Goal: Information Seeking & Learning: Check status

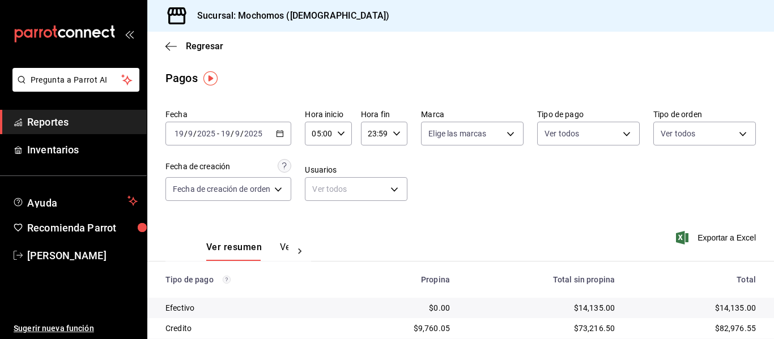
click at [373, 135] on input "23:59" at bounding box center [374, 133] width 27 height 23
click at [374, 167] on button "04" at bounding box center [372, 162] width 18 height 23
type input "04:59"
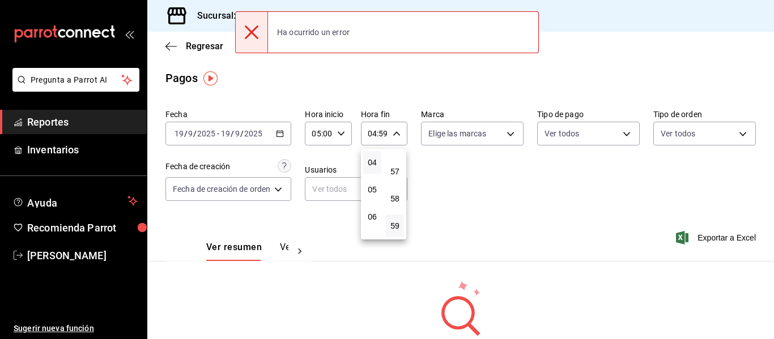
click at [284, 135] on div at bounding box center [387, 169] width 774 height 339
click at [281, 133] on \(Stroke\) "button" at bounding box center [280, 133] width 6 height 1
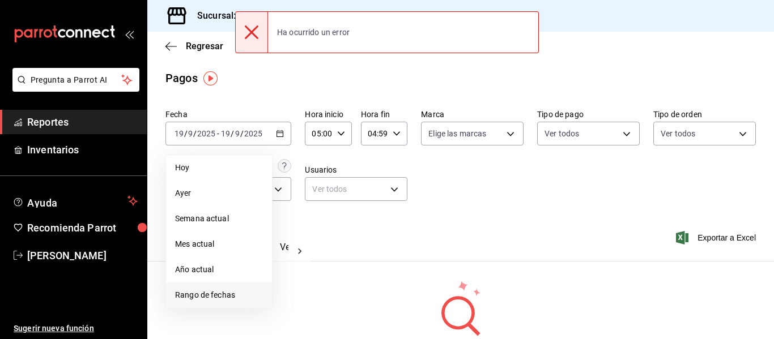
click at [233, 294] on span "Rango de fechas" at bounding box center [219, 295] width 88 height 12
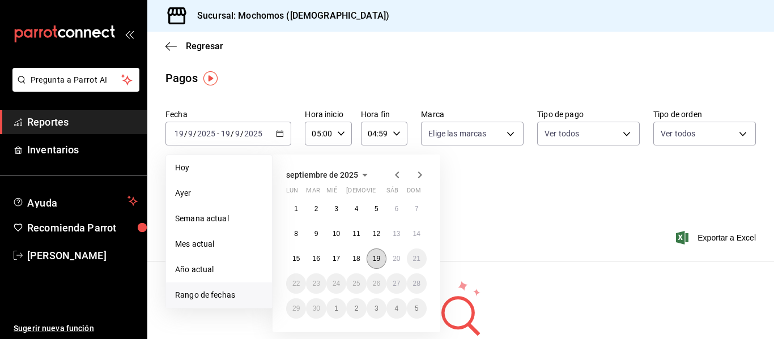
click at [379, 260] on abbr "19" at bounding box center [376, 259] width 7 height 8
click at [390, 257] on button "20" at bounding box center [396, 259] width 20 height 20
type input "00:00"
type input "23:59"
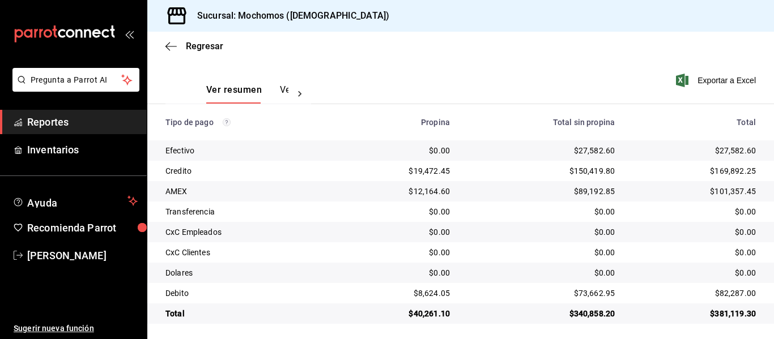
scroll to position [161, 0]
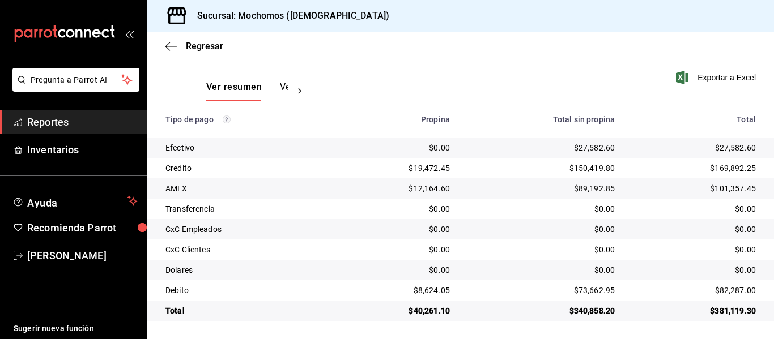
click at [561, 82] on div "Ver resumen Ver pagos Exportar a Excel" at bounding box center [460, 84] width 626 height 60
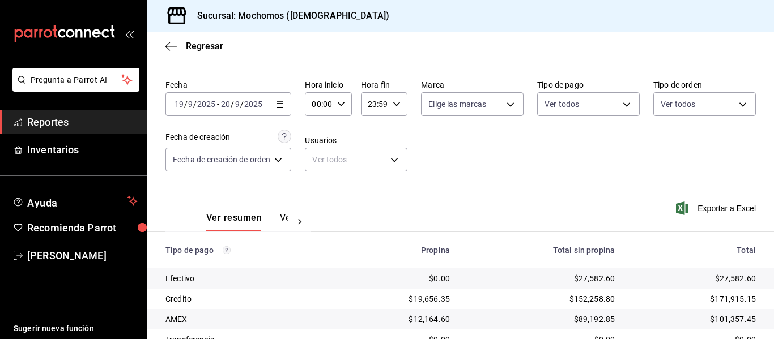
scroll to position [57, 0]
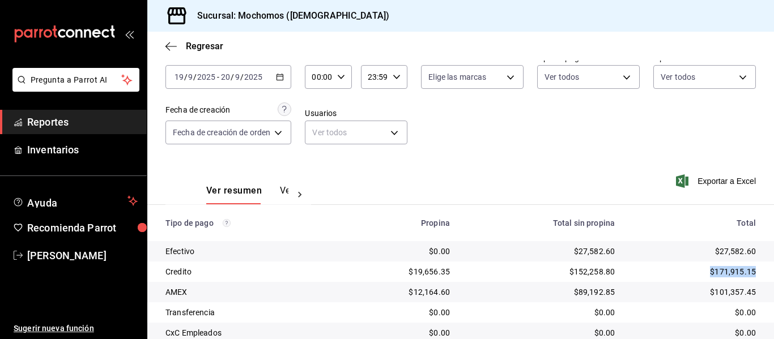
drag, startPoint x: 699, startPoint y: 274, endPoint x: 747, endPoint y: 275, distance: 48.1
click at [747, 275] on td "$171,915.15" at bounding box center [698, 272] width 150 height 20
copy div "$171,915.15"
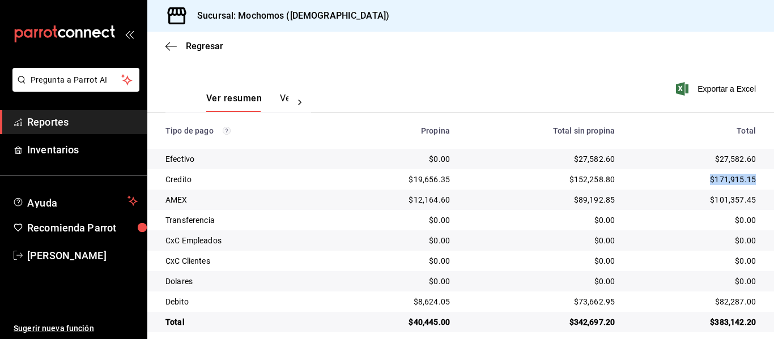
scroll to position [161, 0]
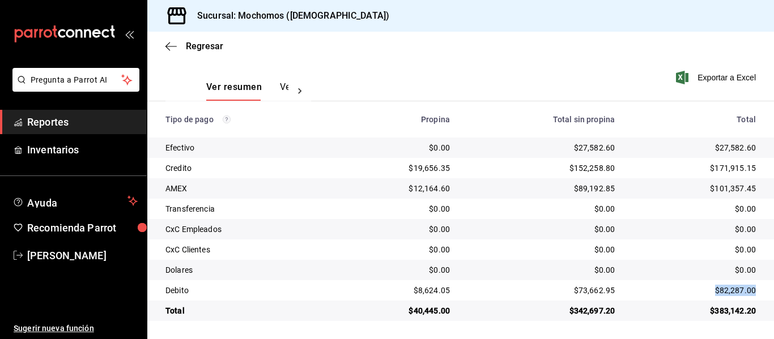
drag, startPoint x: 699, startPoint y: 291, endPoint x: 763, endPoint y: 293, distance: 64.0
click at [763, 293] on td "$82,287.00" at bounding box center [698, 290] width 150 height 20
copy div "$82,287.00"
